Goal: Transaction & Acquisition: Obtain resource

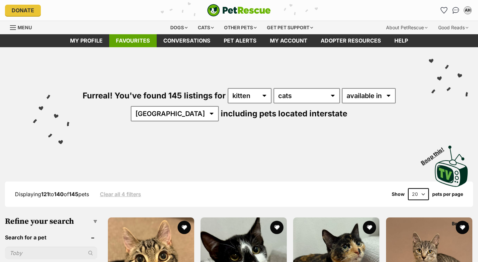
click at [130, 39] on link "Favourites" at bounding box center [133, 40] width 48 height 13
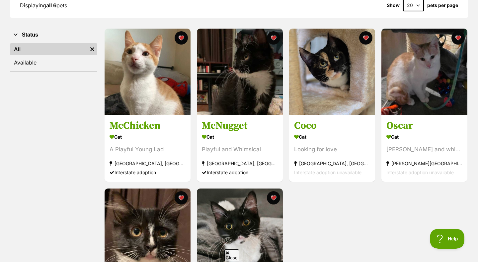
scroll to position [122, 0]
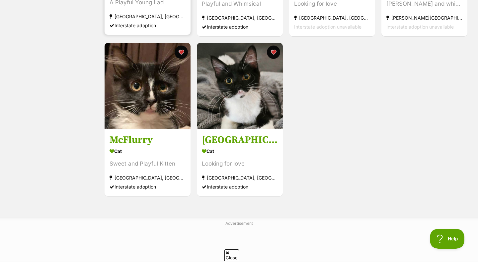
scroll to position [253, 0]
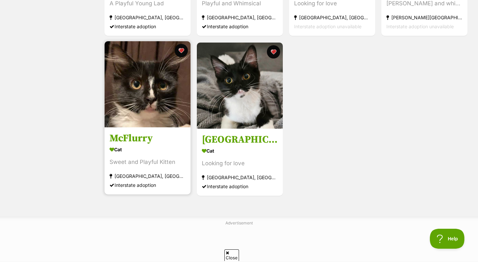
click at [159, 80] on img at bounding box center [148, 84] width 86 height 86
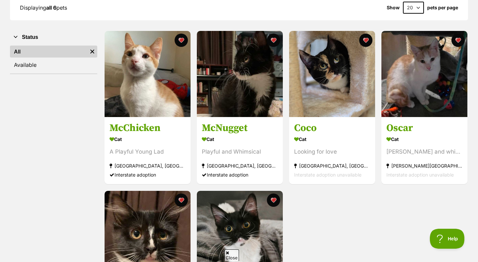
scroll to position [106, 0]
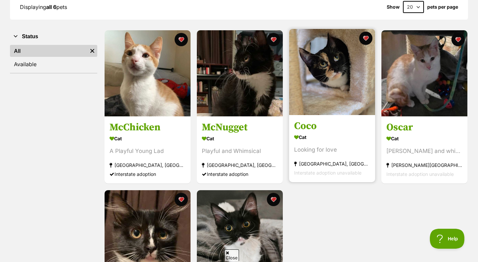
click at [341, 90] on img at bounding box center [332, 72] width 86 height 86
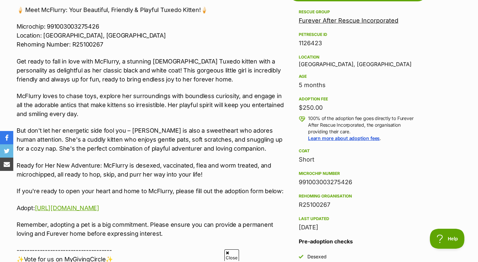
scroll to position [389, 0]
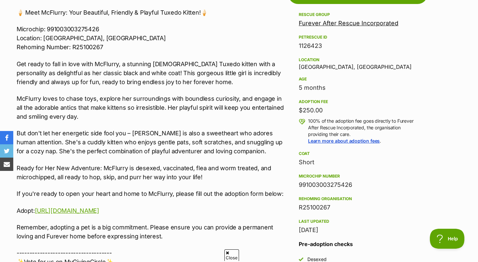
drag, startPoint x: 292, startPoint y: 89, endPoint x: 332, endPoint y: 91, distance: 40.0
click at [332, 91] on aside "Rescue group Furever After Rescue Incorporated PetRescue ID 1126423 Location Ea…" at bounding box center [358, 180] width 140 height 338
click at [332, 91] on div "5 months" at bounding box center [358, 87] width 118 height 9
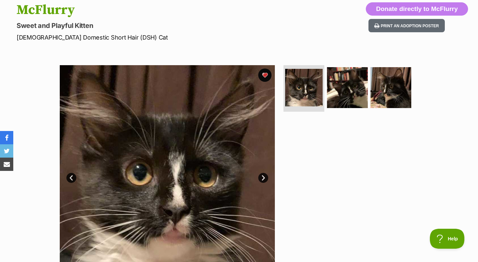
scroll to position [0, 0]
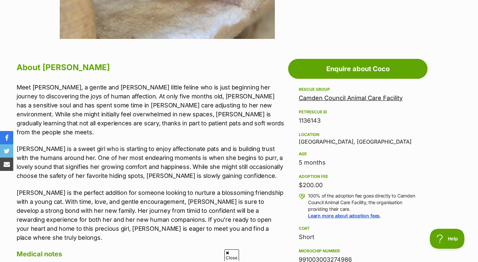
scroll to position [314, 0]
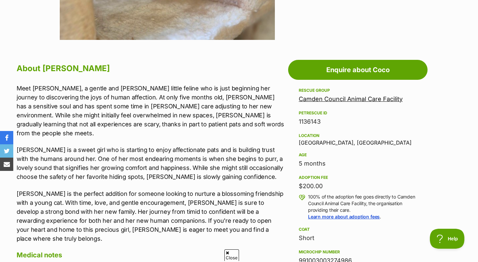
click at [308, 140] on div "Location [GEOGRAPHIC_DATA], [GEOGRAPHIC_DATA]" at bounding box center [358, 139] width 118 height 14
